Goal: Task Accomplishment & Management: Manage account settings

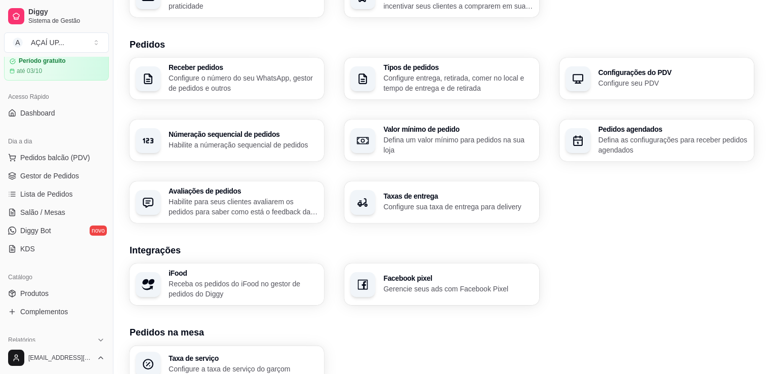
scroll to position [36, 0]
click at [34, 192] on span "Lista de Pedidos" at bounding box center [46, 196] width 53 height 10
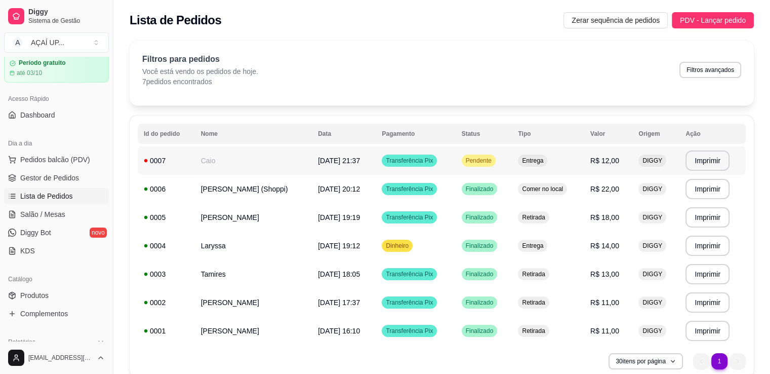
click at [318, 157] on span "[DATE] 21:37" at bounding box center [339, 161] width 42 height 8
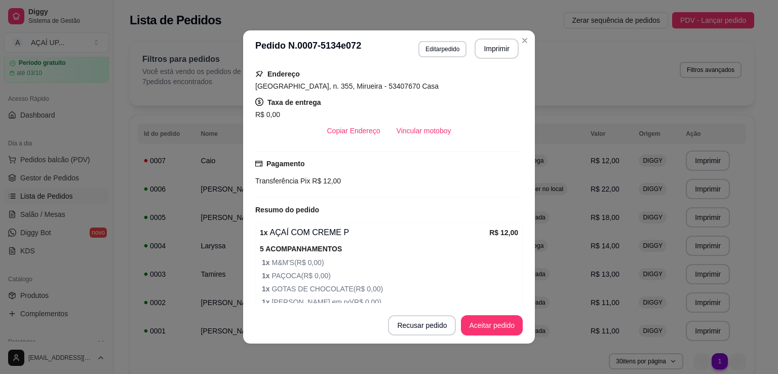
scroll to position [181, 0]
click at [483, 320] on button "Aceitar pedido" at bounding box center [492, 325] width 62 height 20
click at [452, 322] on button "Mover para preparo" at bounding box center [483, 325] width 79 height 20
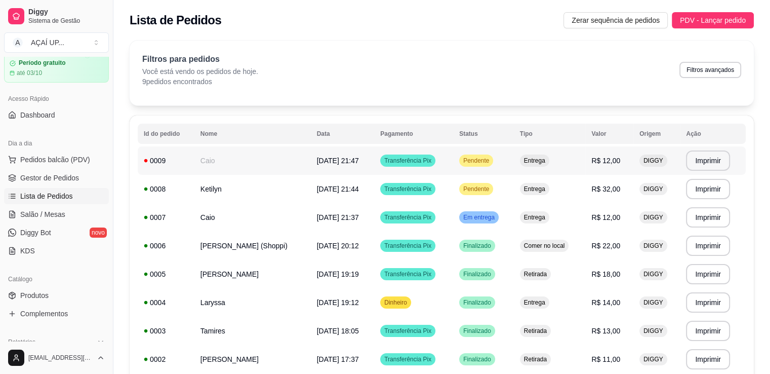
click at [247, 166] on td "Caio" at bounding box center [253, 160] width 117 height 28
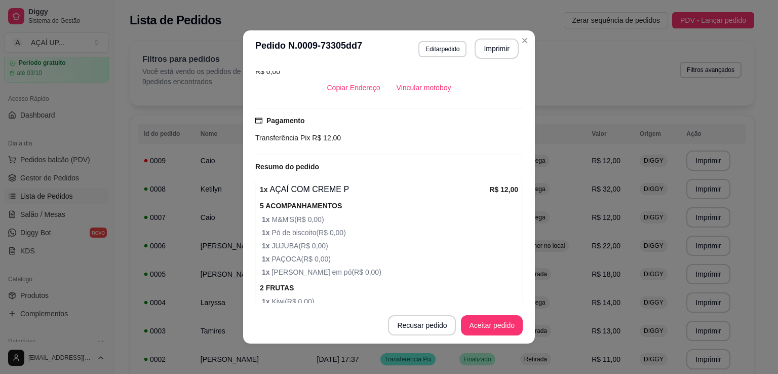
scroll to position [227, 0]
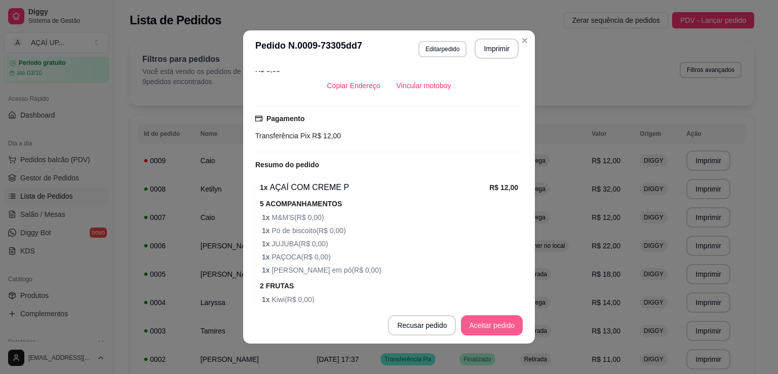
click at [488, 326] on button "Aceitar pedido" at bounding box center [492, 325] width 62 height 20
click at [488, 326] on button "Mover para preparo" at bounding box center [483, 325] width 79 height 20
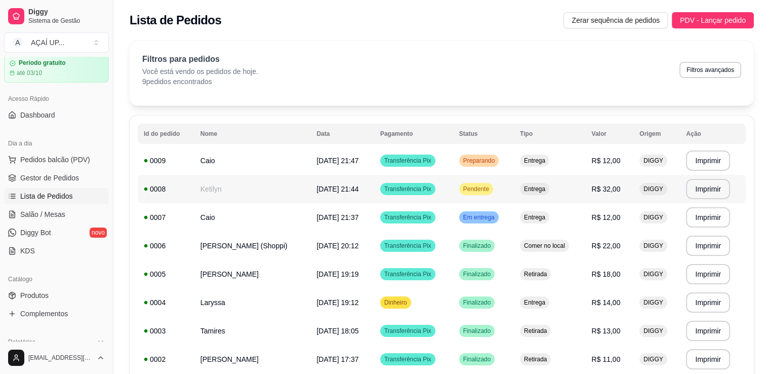
click at [317, 185] on span "[DATE] às 21:44" at bounding box center [338, 189] width 42 height 8
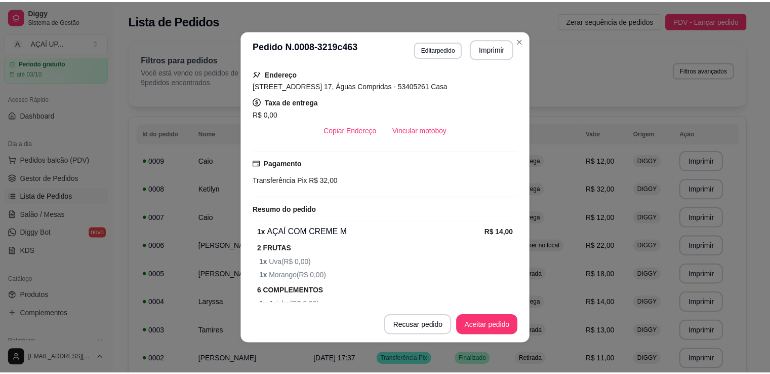
scroll to position [172, 0]
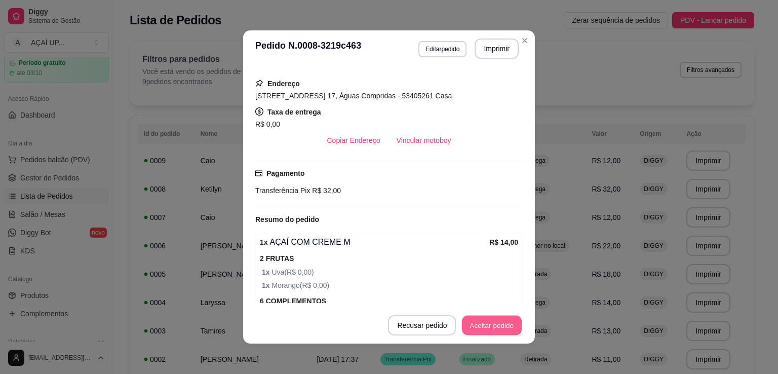
click at [490, 327] on button "Aceitar pedido" at bounding box center [492, 326] width 60 height 20
click at [495, 322] on button "Mover para preparo" at bounding box center [483, 325] width 79 height 20
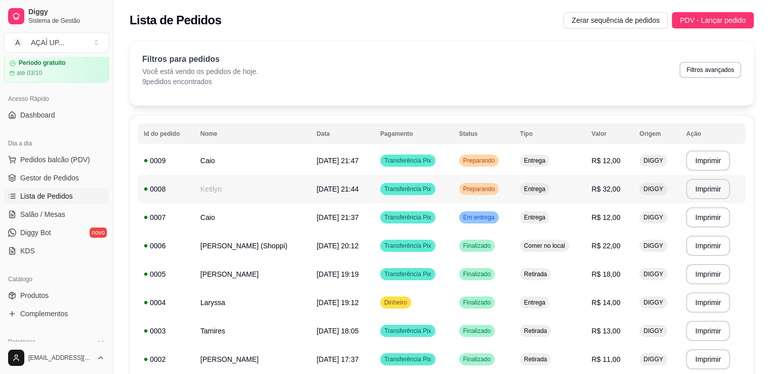
click at [311, 182] on td "[DATE] às 21:44" at bounding box center [342, 189] width 63 height 28
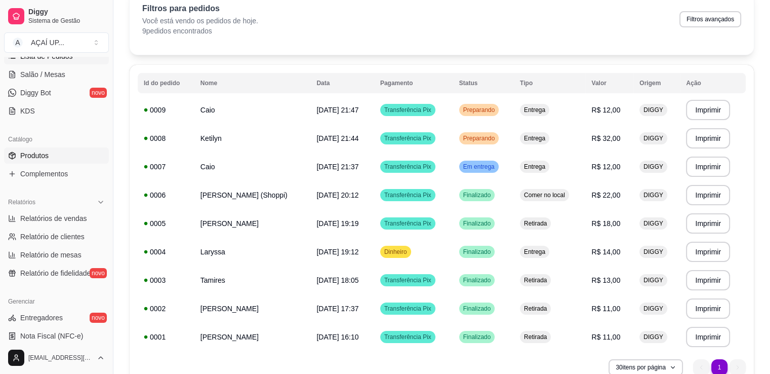
scroll to position [177, 0]
click at [56, 221] on span "Relatórios de vendas" at bounding box center [53, 218] width 67 height 10
select select "ALL"
select select "0"
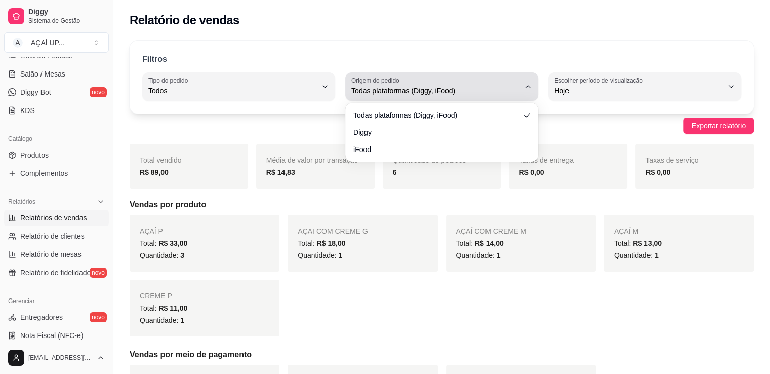
click at [461, 88] on span "Todas plataformas (Diggy, iFood)" at bounding box center [436, 91] width 169 height 10
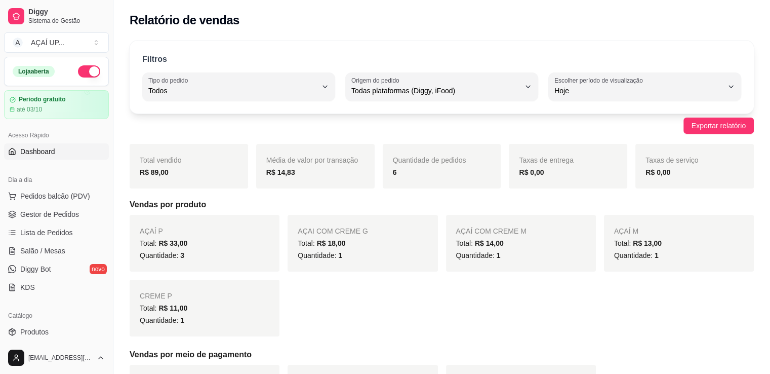
click at [47, 152] on span "Dashboard" at bounding box center [37, 151] width 35 height 10
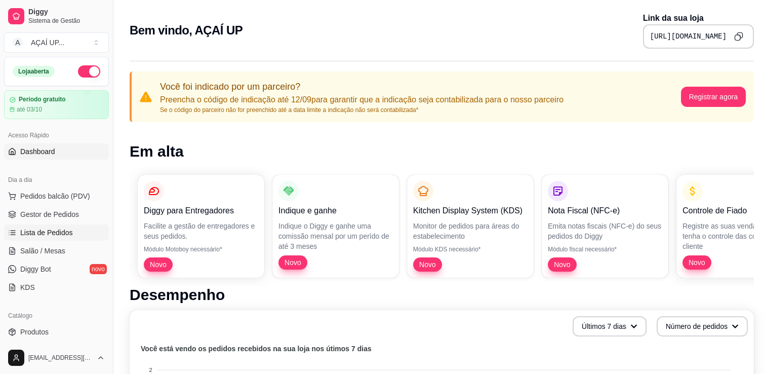
click at [57, 227] on span "Lista de Pedidos" at bounding box center [46, 232] width 53 height 10
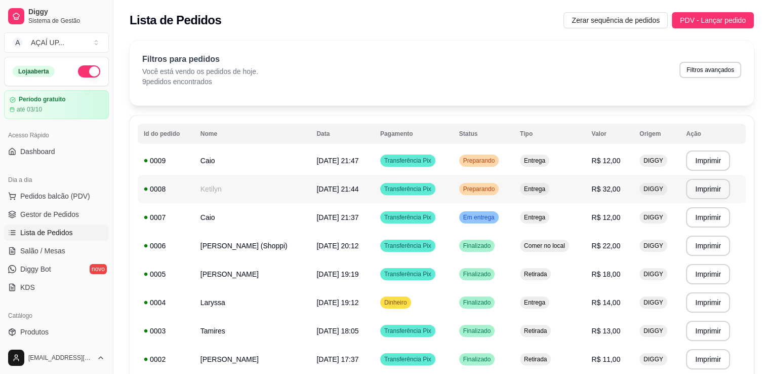
click at [311, 195] on td "[DATE] às 21:44" at bounding box center [342, 189] width 63 height 28
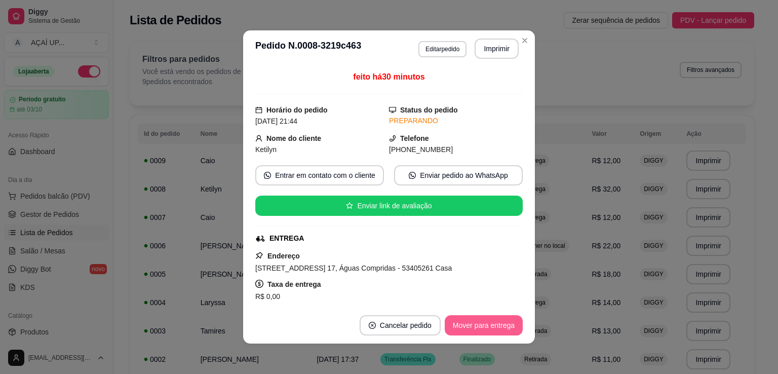
click at [486, 325] on button "Mover para entrega" at bounding box center [484, 325] width 78 height 20
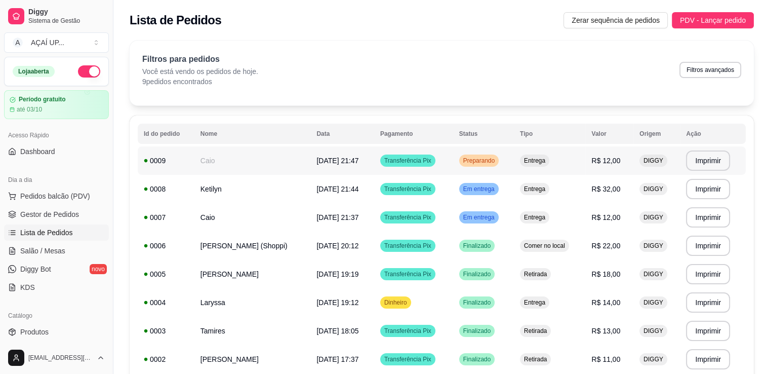
click at [475, 167] on td "Preparando" at bounding box center [483, 160] width 61 height 28
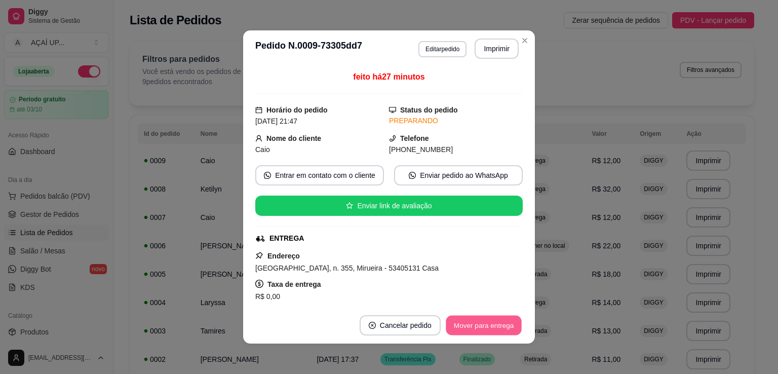
click at [461, 315] on div "Mover para entrega" at bounding box center [484, 325] width 78 height 20
click at [468, 324] on button "Mover para entrega" at bounding box center [484, 325] width 78 height 20
